Goal: Transaction & Acquisition: Purchase product/service

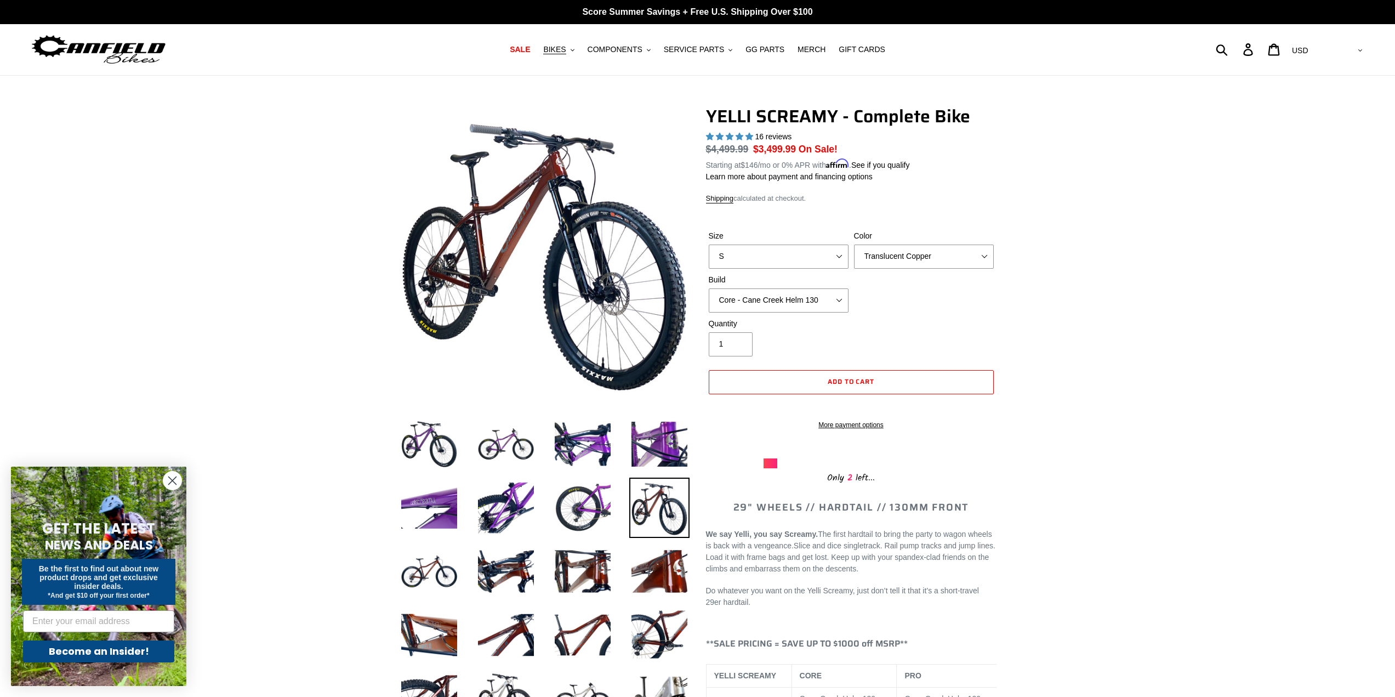
select select "highest-rating"
click at [501, 445] on img at bounding box center [506, 444] width 60 height 60
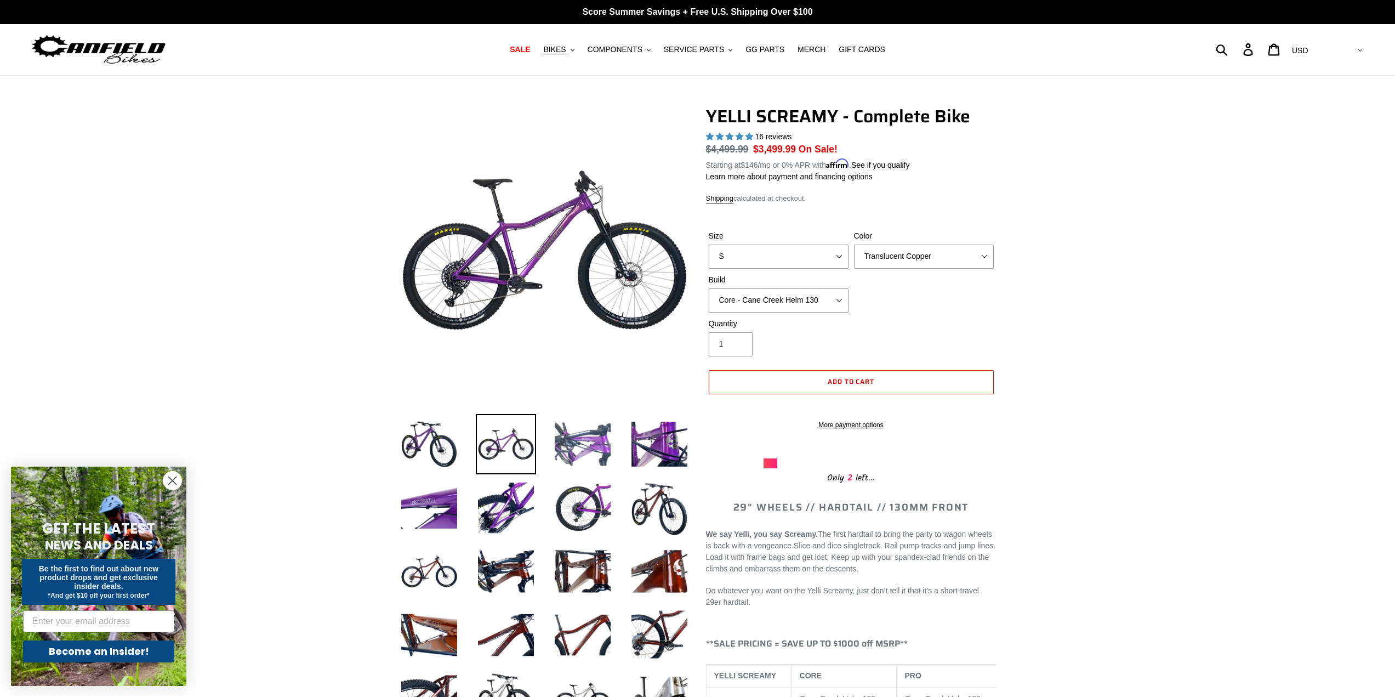
click at [570, 453] on img at bounding box center [583, 444] width 60 height 60
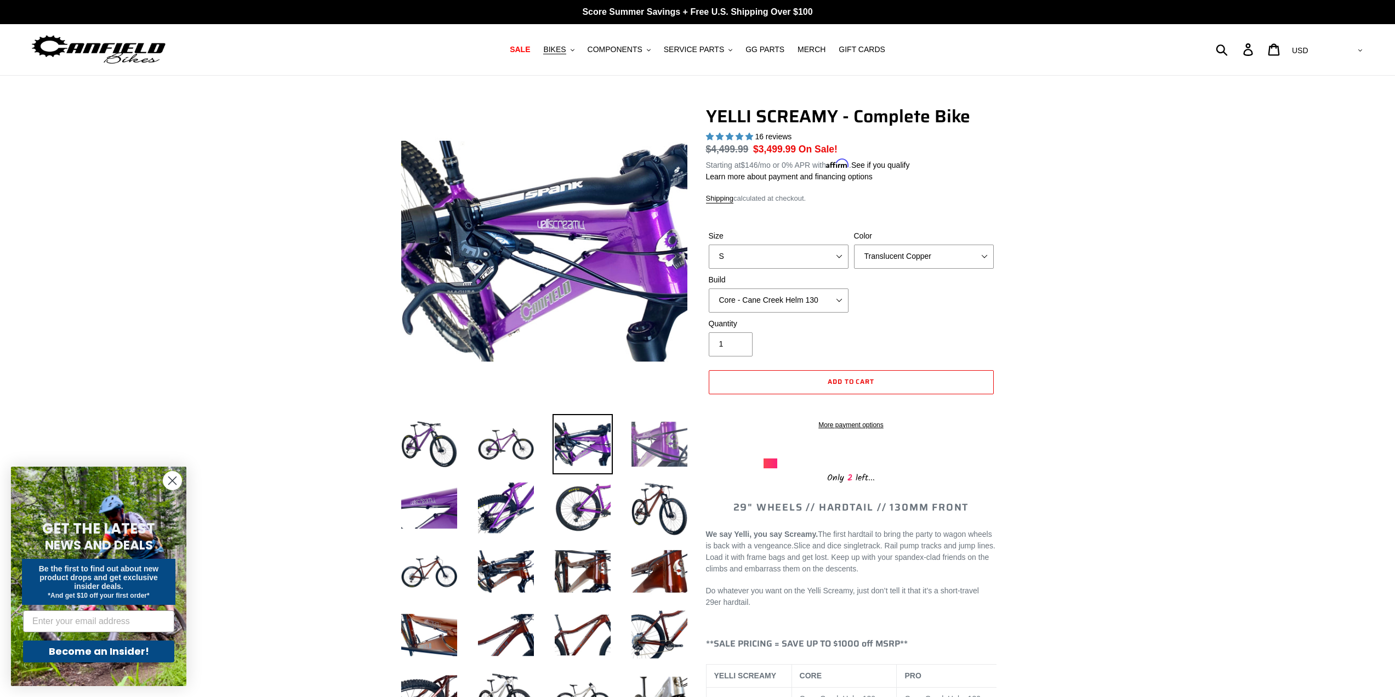
click at [669, 450] on img at bounding box center [659, 444] width 60 height 60
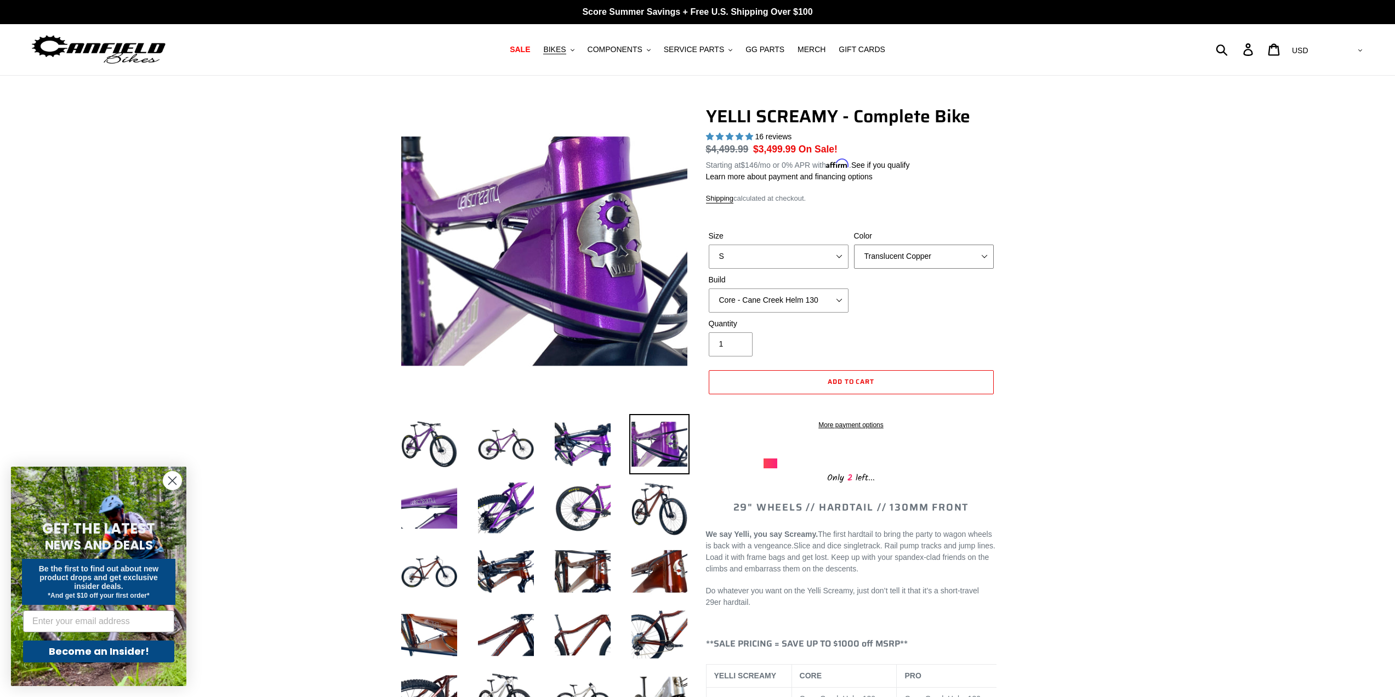
click at [908, 254] on select "Translucent Copper Purple Haze Raw" at bounding box center [924, 256] width 140 height 24
click at [854, 244] on select "Translucent Copper Purple Haze Raw" at bounding box center [924, 256] width 140 height 24
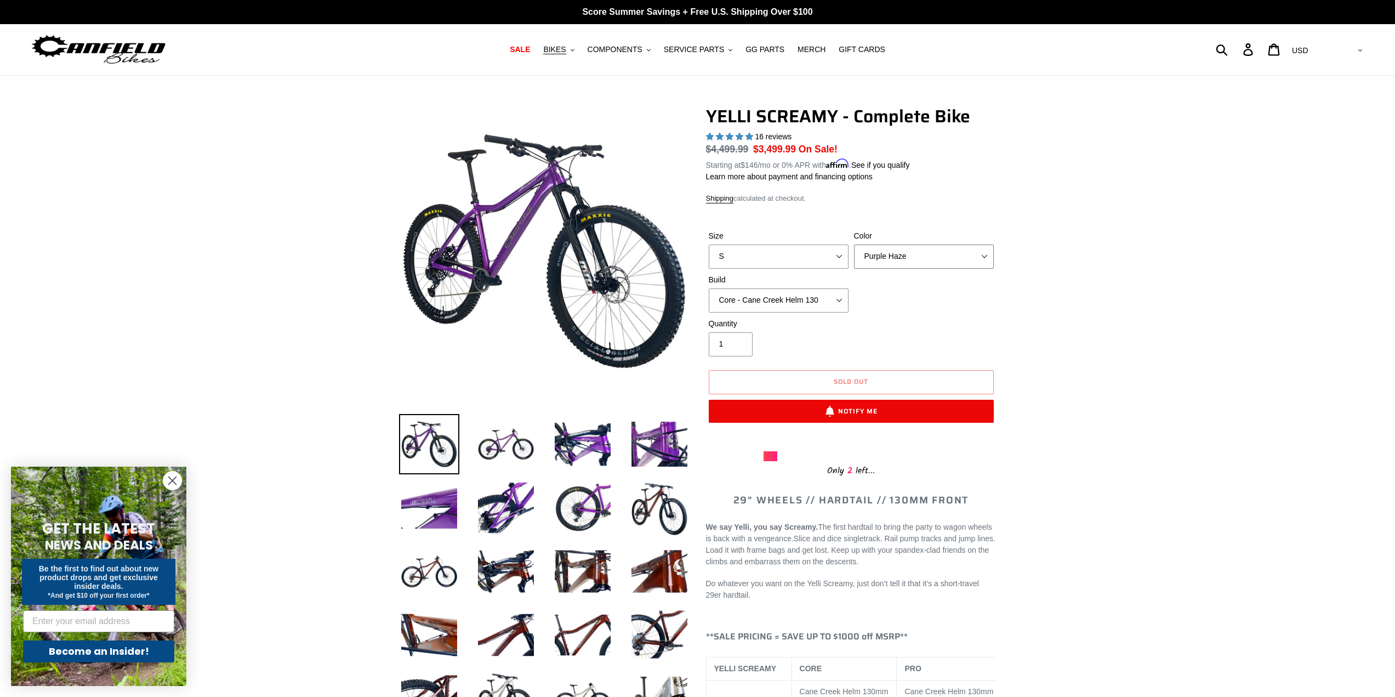
click at [891, 266] on select "Translucent Copper Purple Haze Raw" at bounding box center [924, 256] width 140 height 24
select select "Raw"
click at [854, 244] on select "Translucent Copper Purple Haze Raw" at bounding box center [924, 256] width 140 height 24
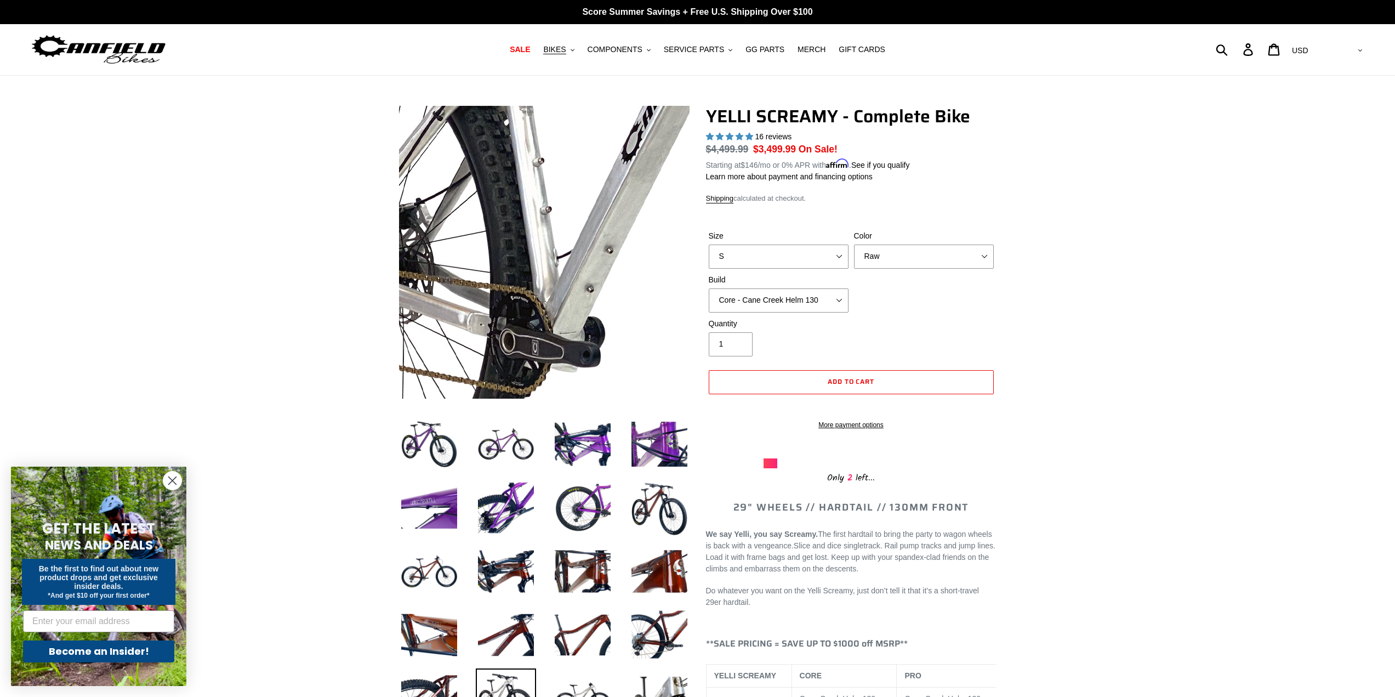
click at [463, 276] on img at bounding box center [777, 182] width 1123 height 1123
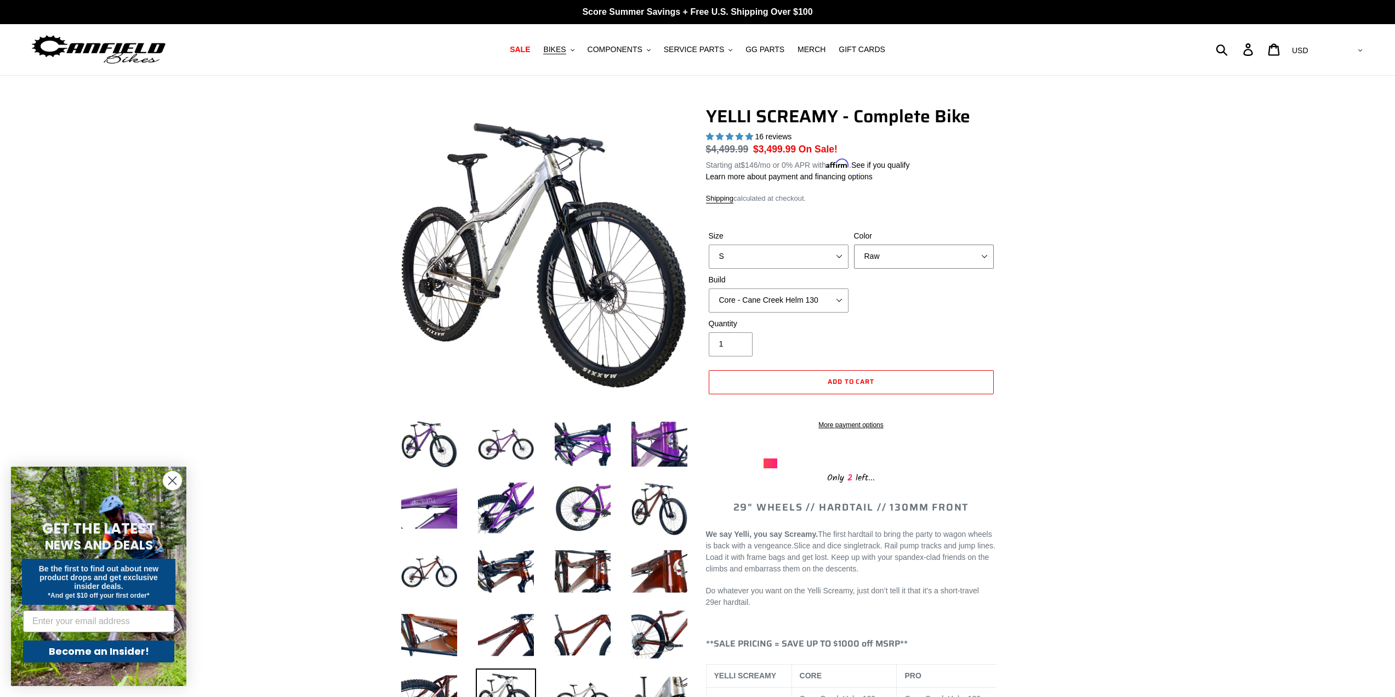
click at [884, 258] on select "Translucent Copper Purple Haze Raw" at bounding box center [924, 256] width 140 height 24
click at [854, 244] on select "Translucent Copper Purple Haze Raw" at bounding box center [924, 256] width 140 height 24
